Goal: Transaction & Acquisition: Purchase product/service

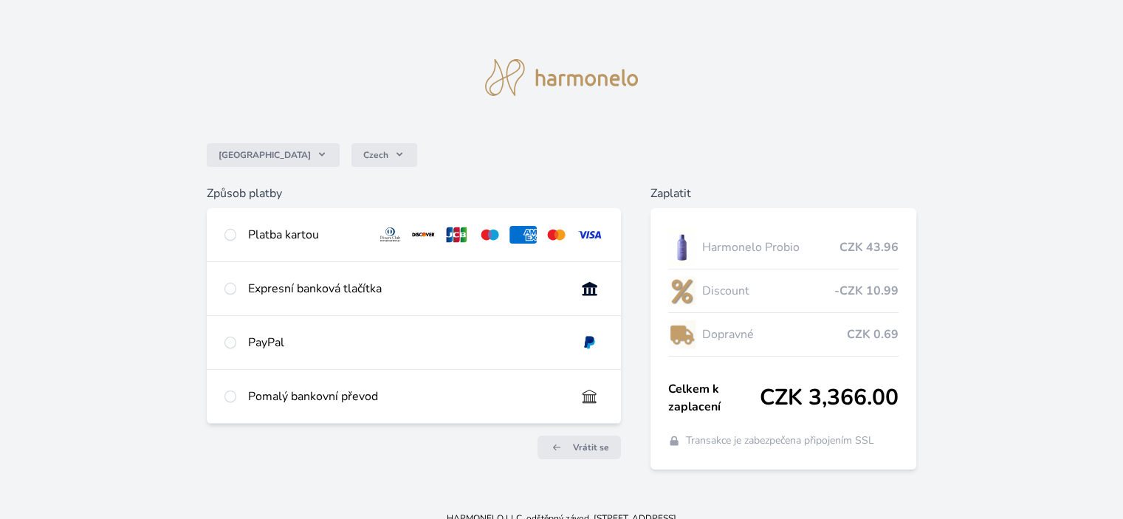
click at [235, 292] on div at bounding box center [230, 289] width 12 height 18
radio input "true"
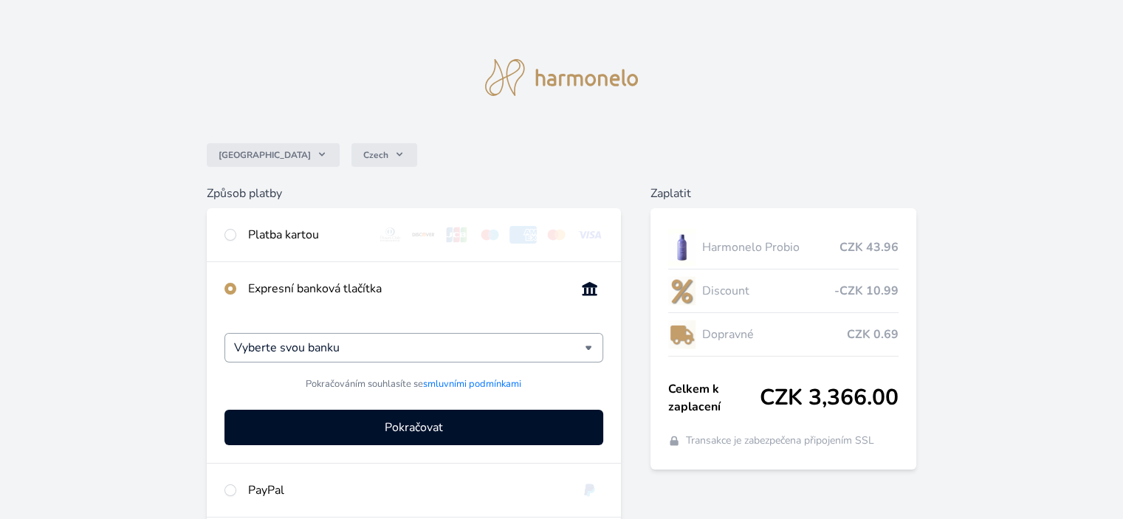
click at [590, 344] on div "Vyberte svou banku" at bounding box center [413, 348] width 378 height 30
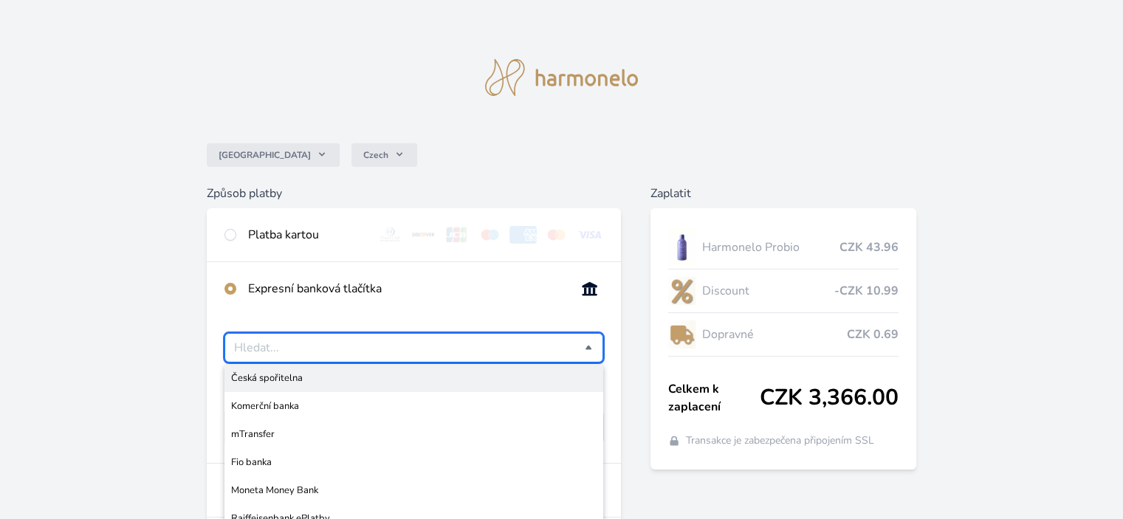
click at [275, 378] on span "Česká spořitelna" at bounding box center [413, 378] width 365 height 15
type input "Česká spořitelna"
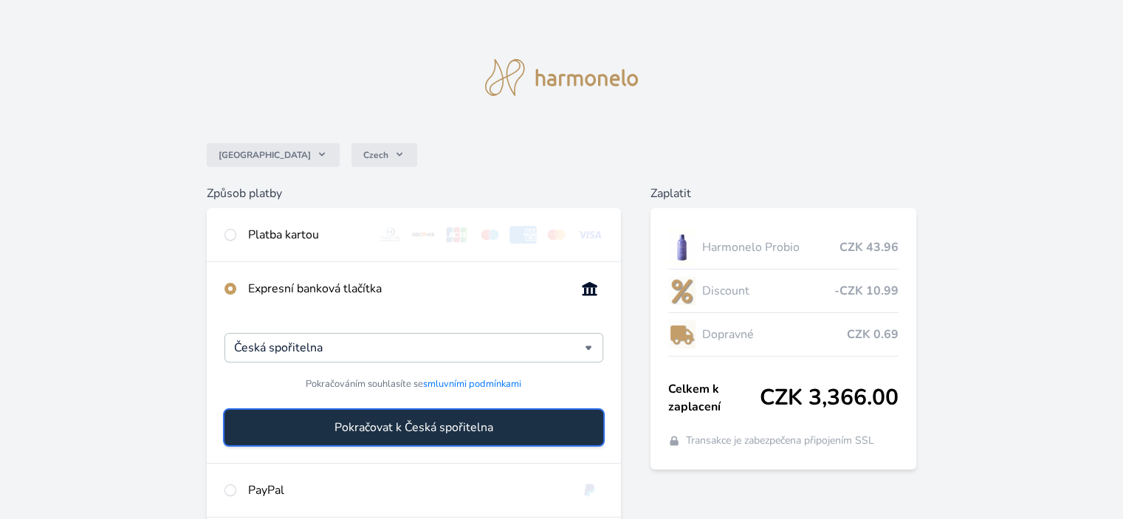
click at [373, 419] on span "Pokračovat k Česká spořitelna" at bounding box center [413, 428] width 159 height 18
